Goal: Task Accomplishment & Management: Use online tool/utility

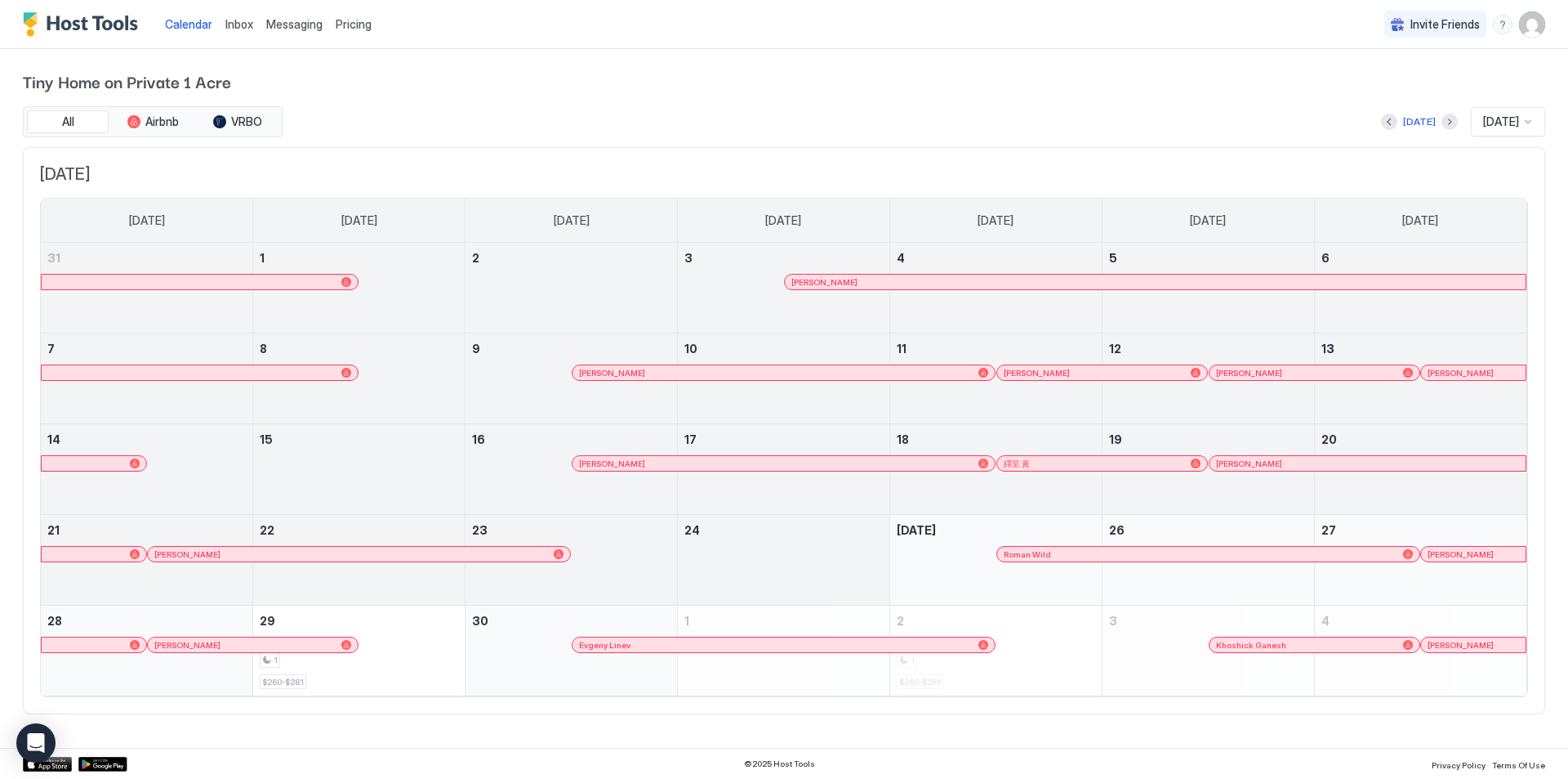
click at [339, 21] on span "Pricing" at bounding box center [353, 24] width 36 height 15
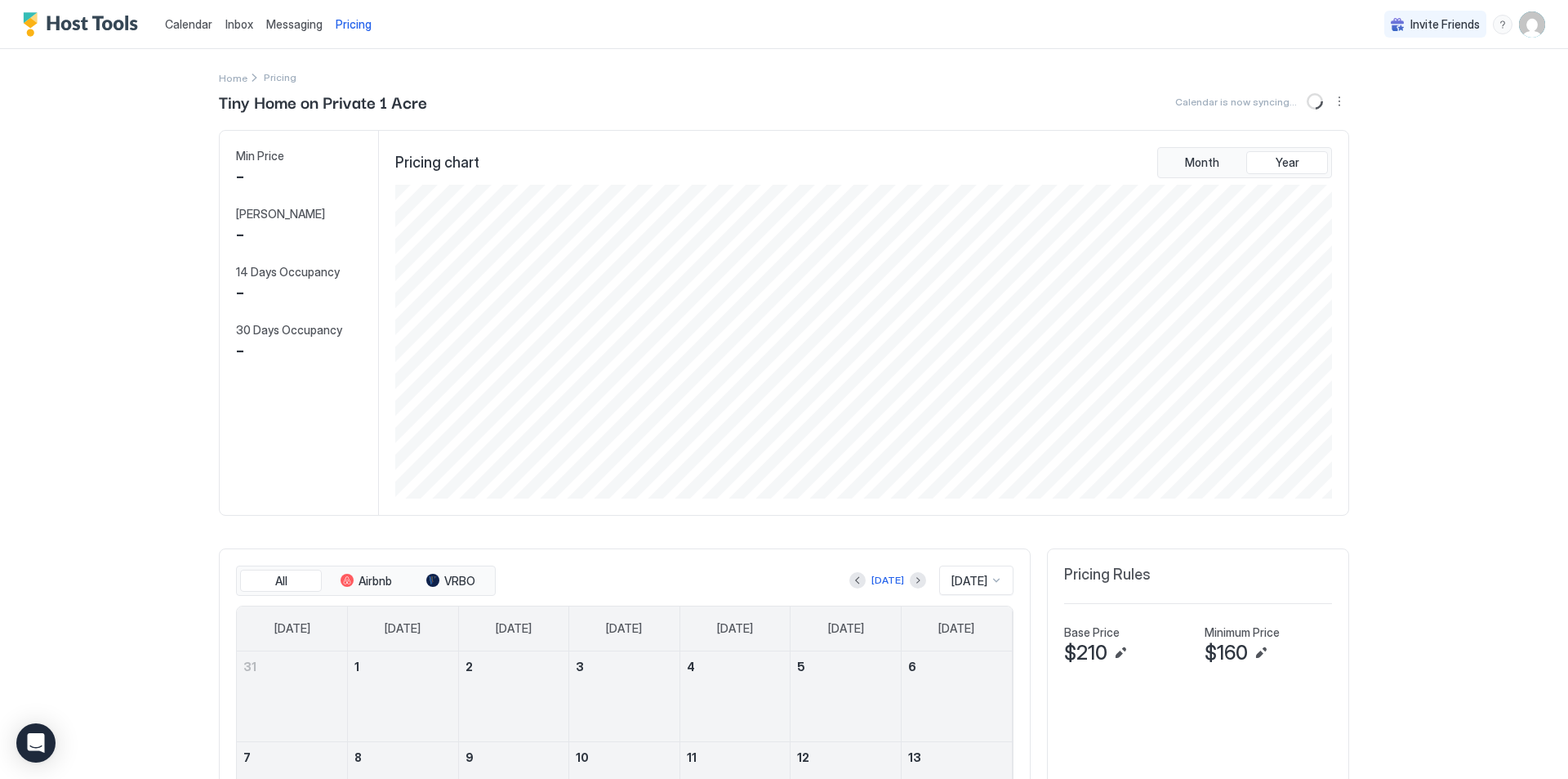
scroll to position [314, 940]
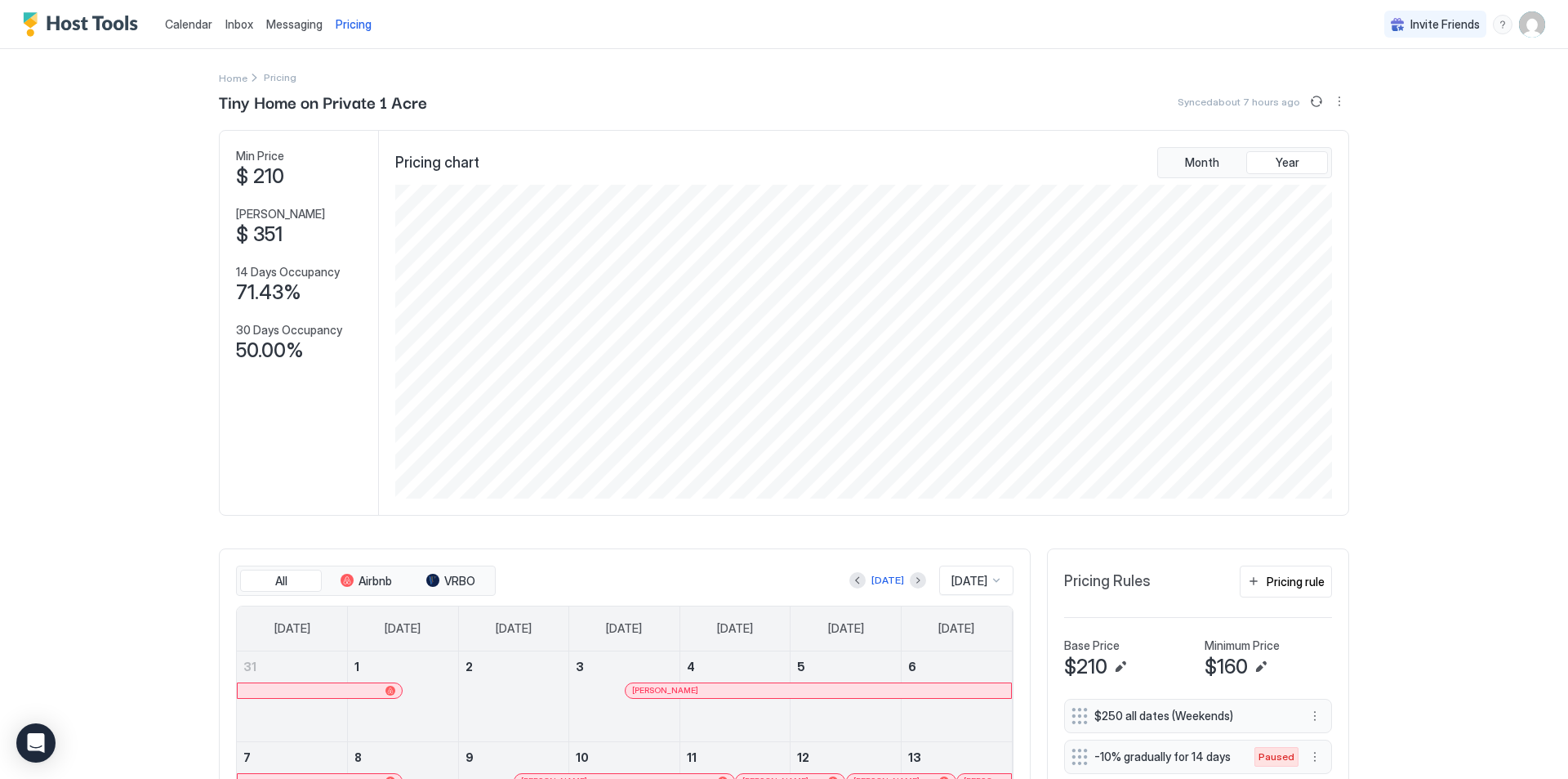
click at [181, 20] on span "Calendar" at bounding box center [188, 24] width 48 height 14
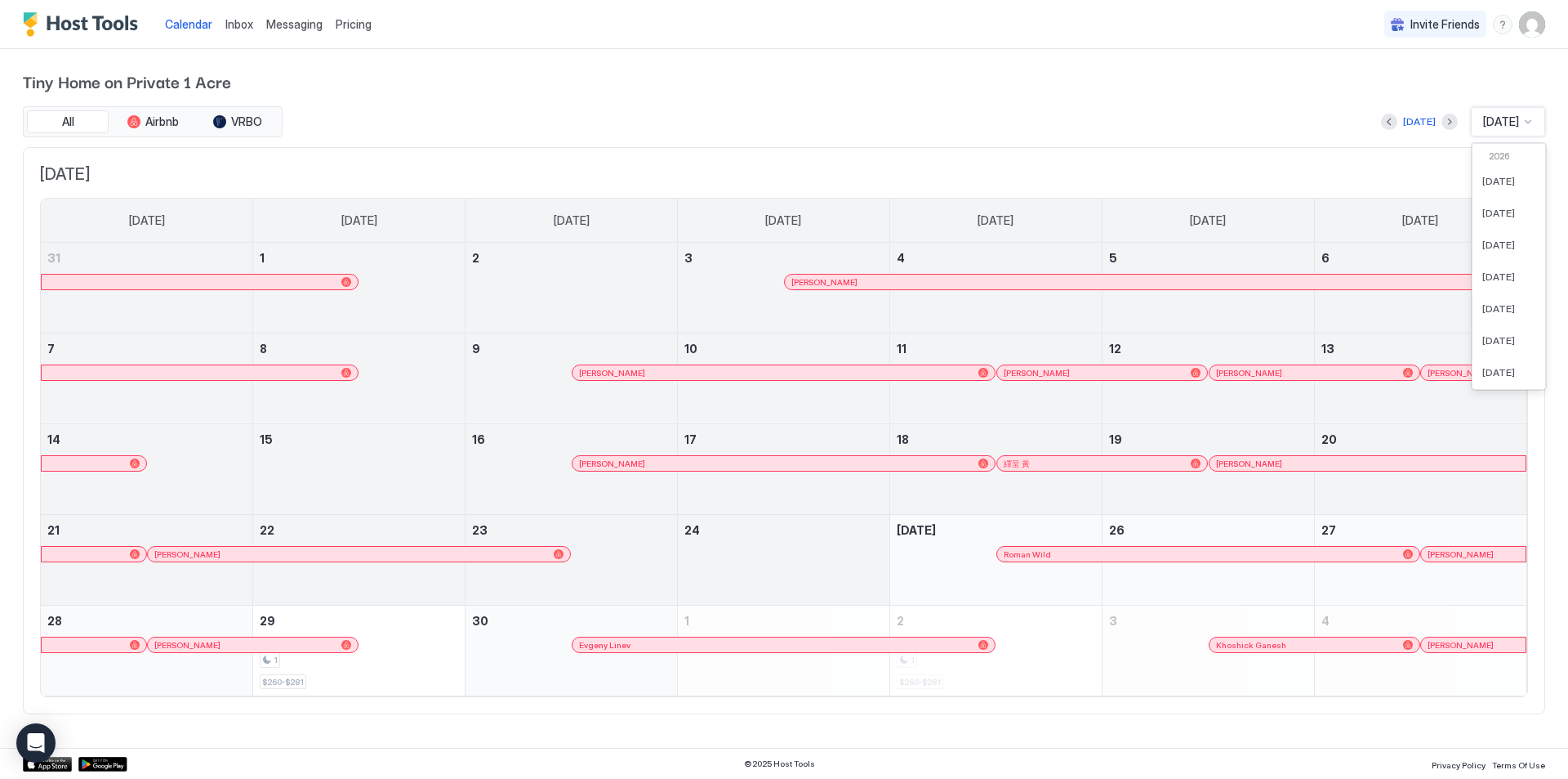
click at [1513, 121] on span "[DATE]" at bounding box center [1501, 122] width 36 height 15
click at [1491, 296] on span "[DATE]" at bounding box center [1499, 298] width 33 height 12
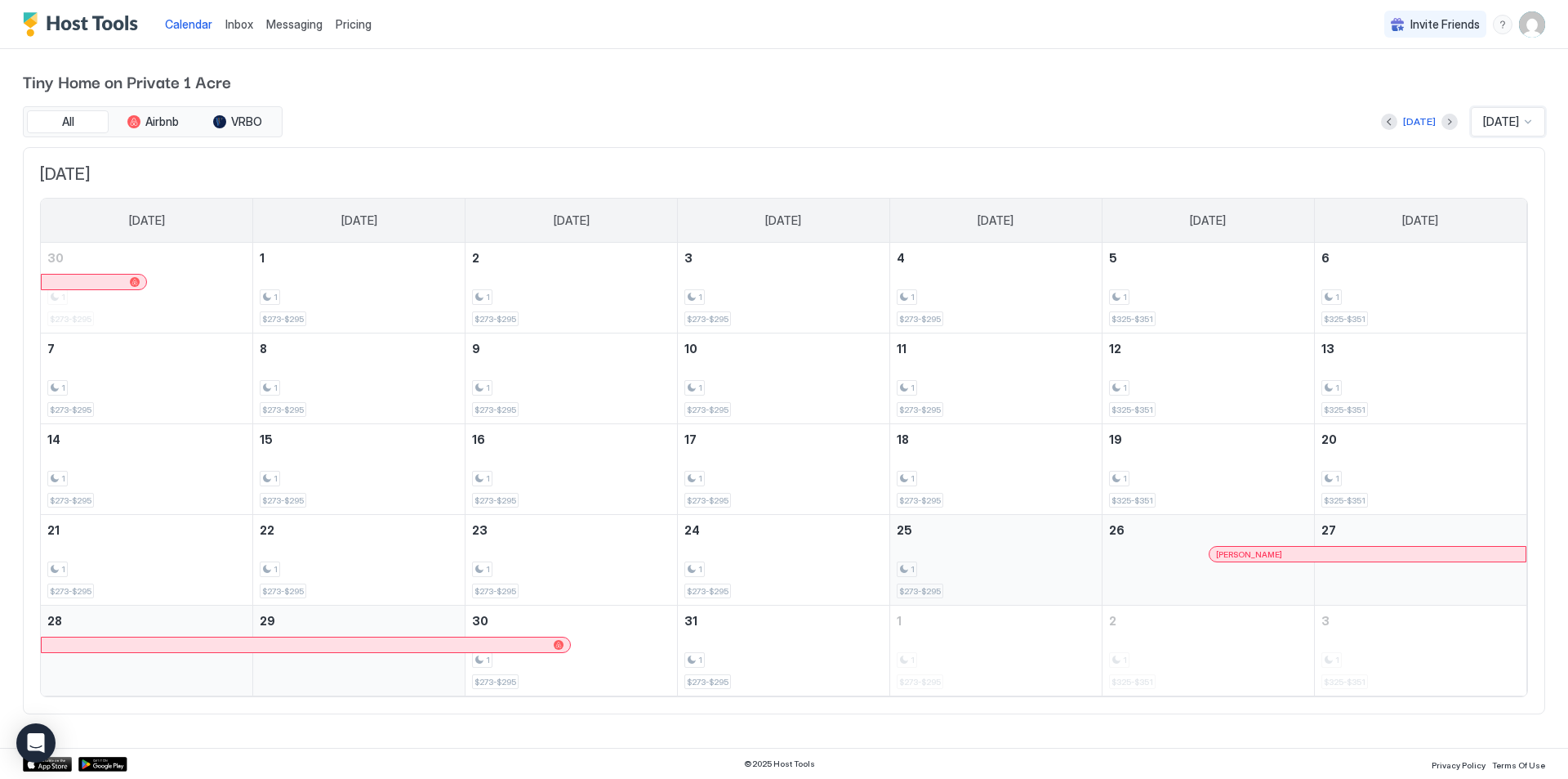
click at [947, 570] on div "1" at bounding box center [996, 569] width 199 height 16
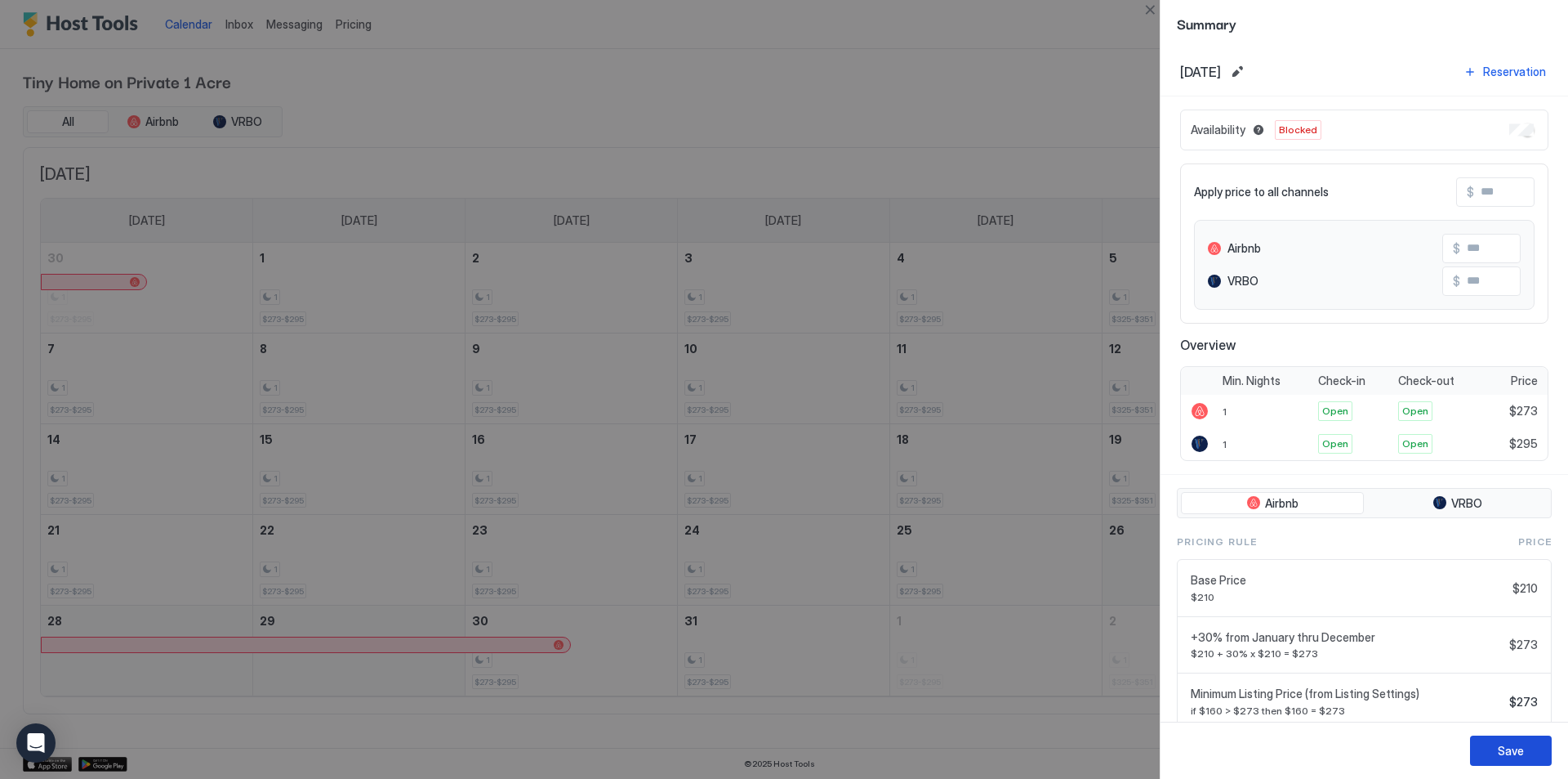
click at [1505, 743] on div "Save" at bounding box center [1512, 750] width 26 height 17
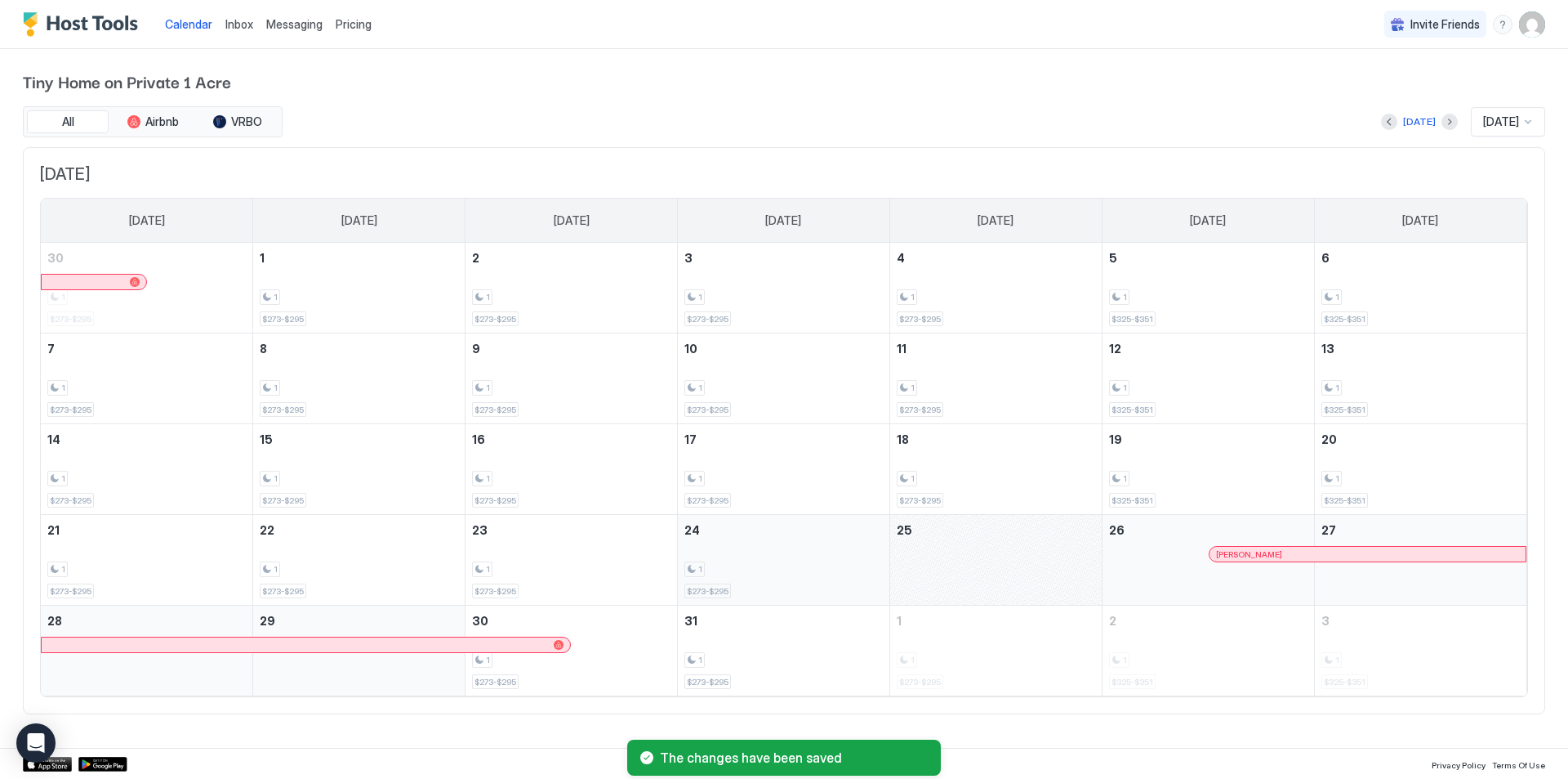
click at [813, 552] on div "1 $273-$295" at bounding box center [783, 559] width 199 height 76
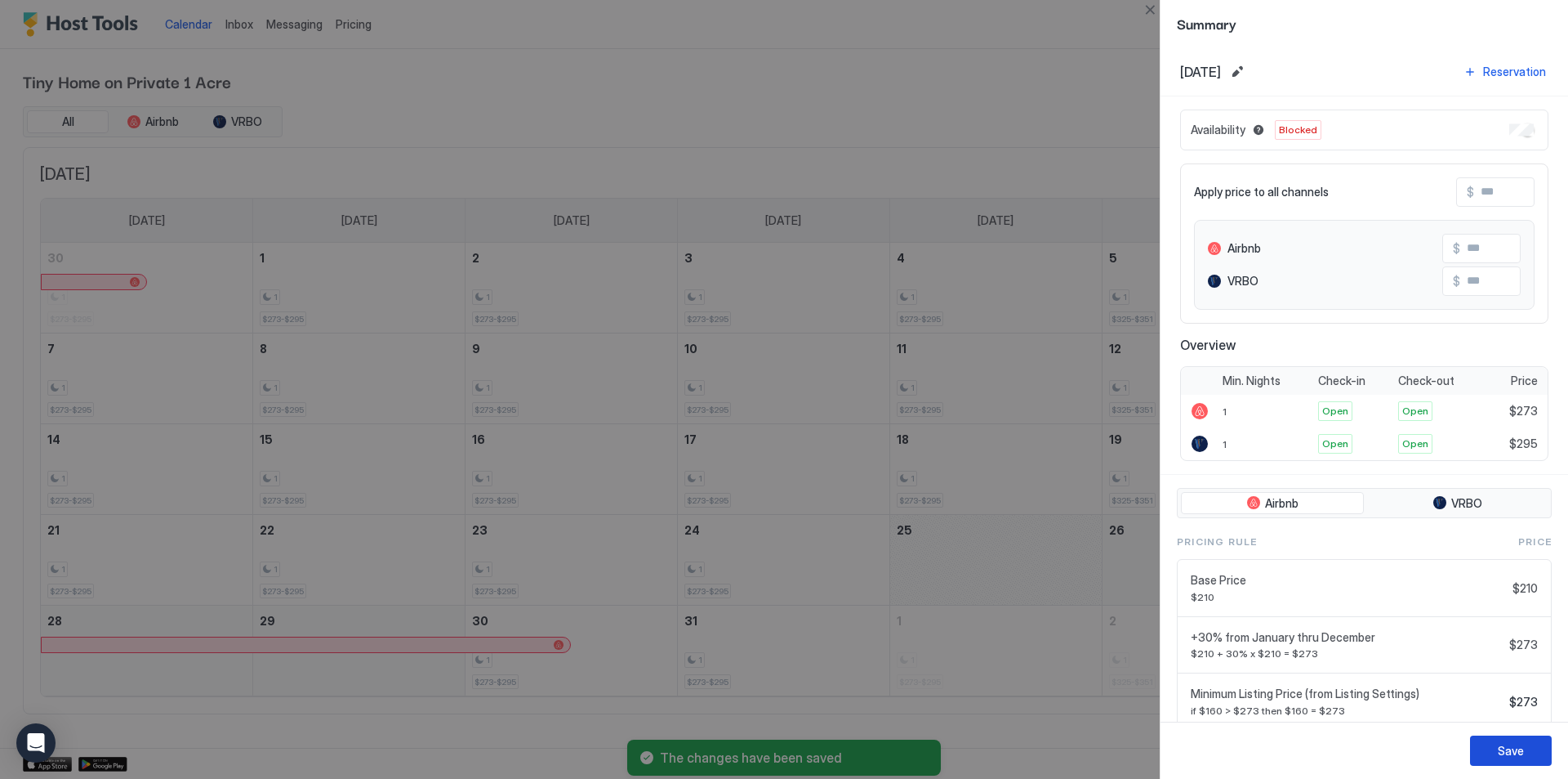
click at [1505, 743] on div "Save" at bounding box center [1512, 750] width 26 height 17
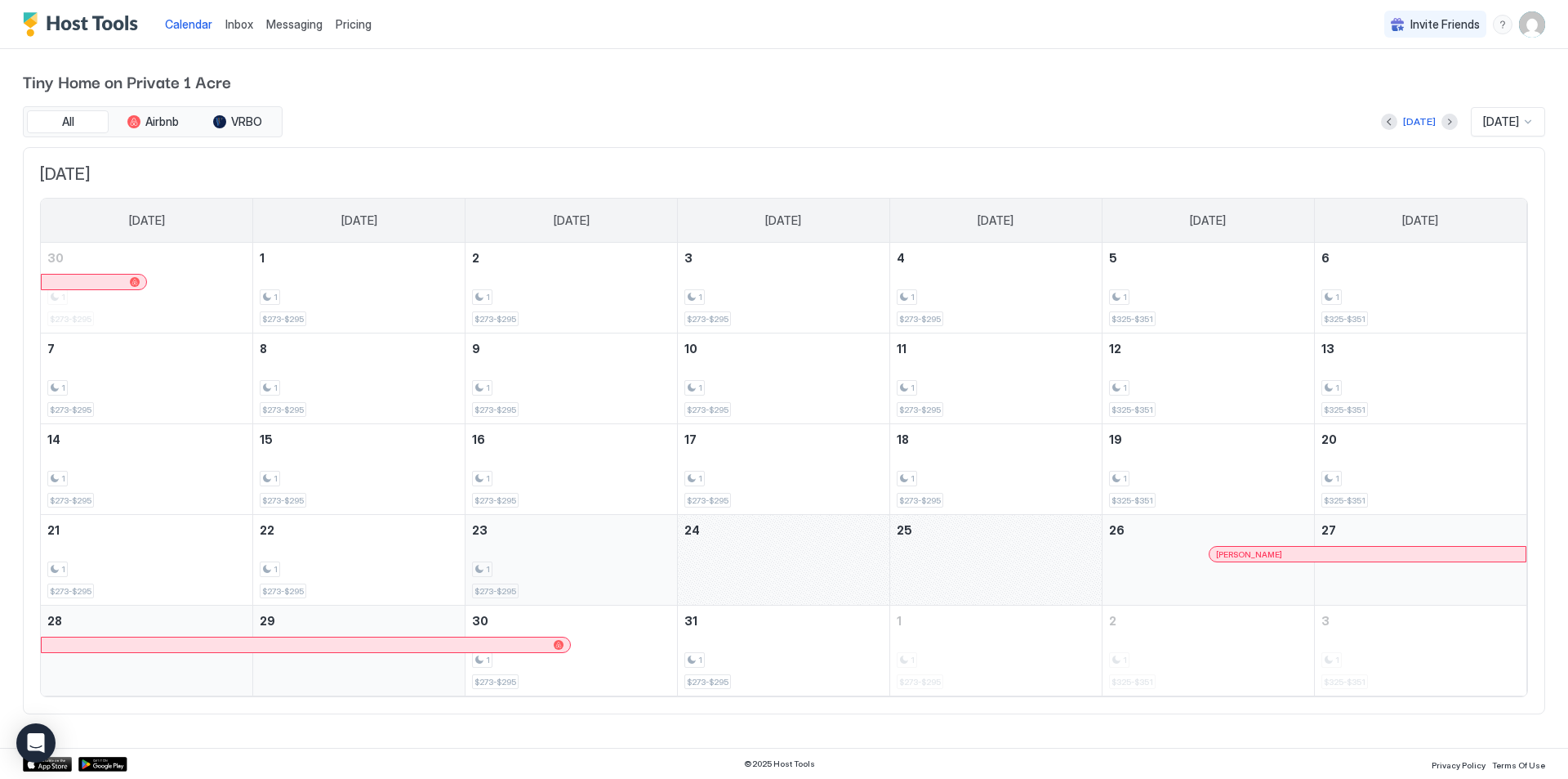
click at [623, 545] on div "1 $273-$295" at bounding box center [571, 559] width 199 height 76
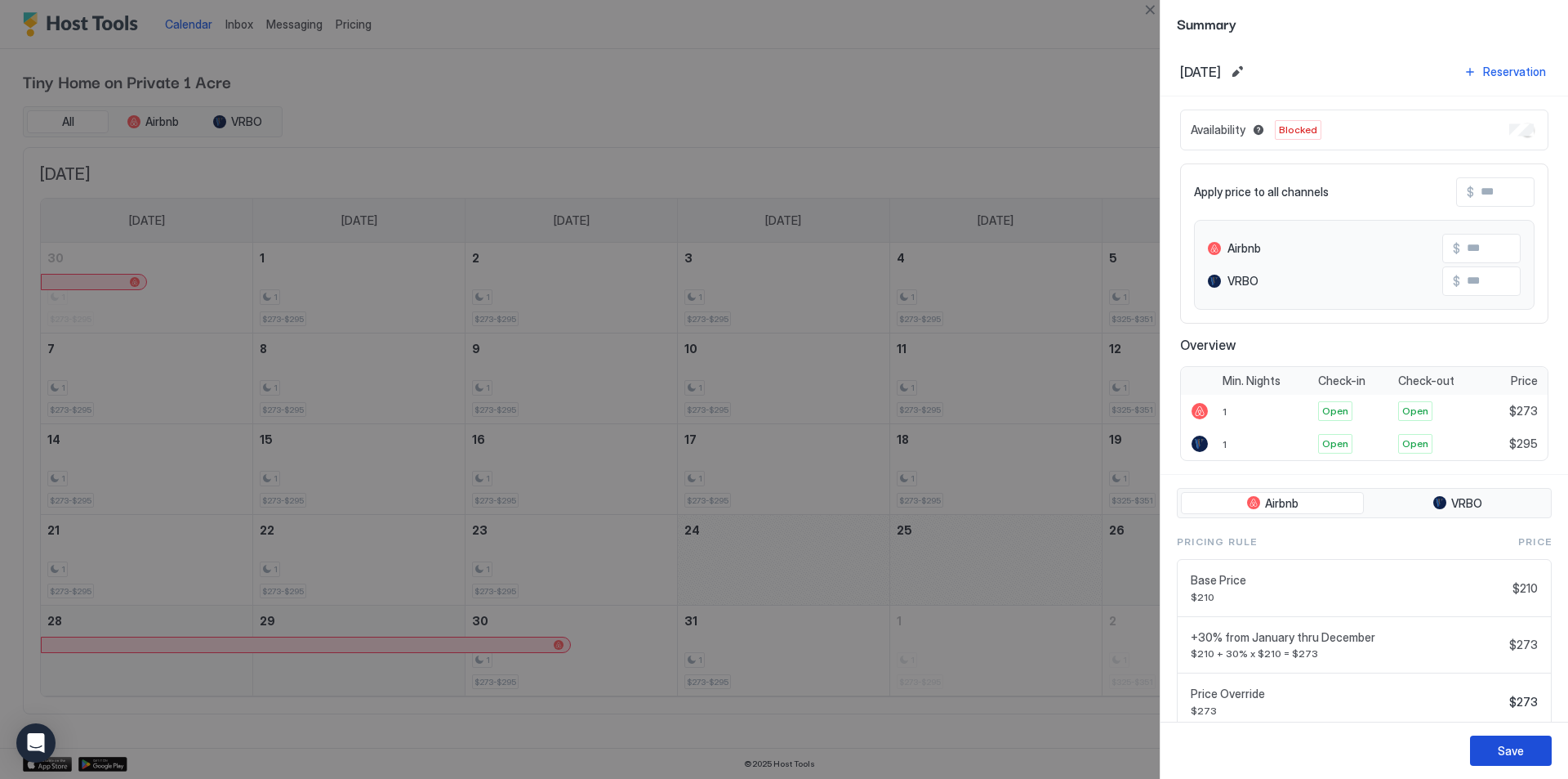
click at [1515, 751] on div "Save" at bounding box center [1512, 750] width 26 height 17
